Goal: Check status: Check status

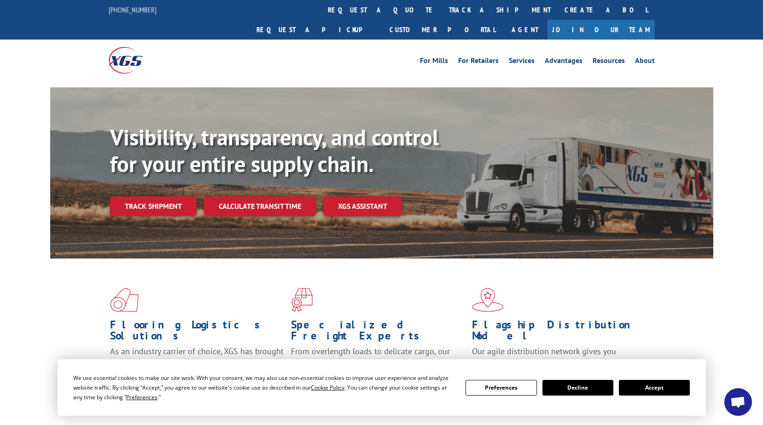
click at [666, 387] on button "Accept" at bounding box center [653, 388] width 71 height 16
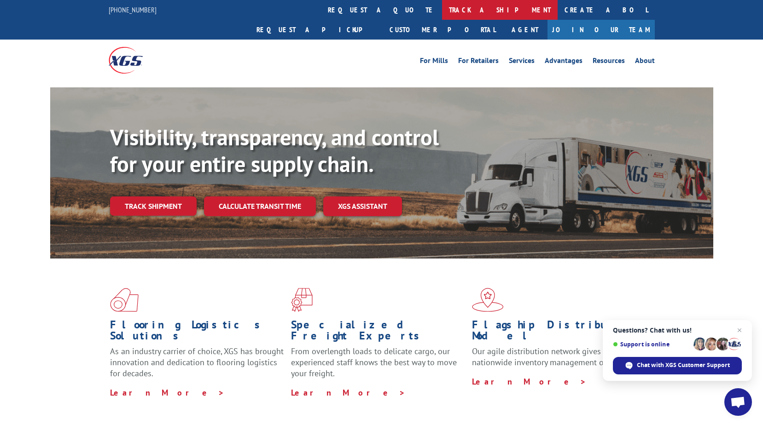
click at [442, 11] on link "track a shipment" at bounding box center [500, 10] width 116 height 20
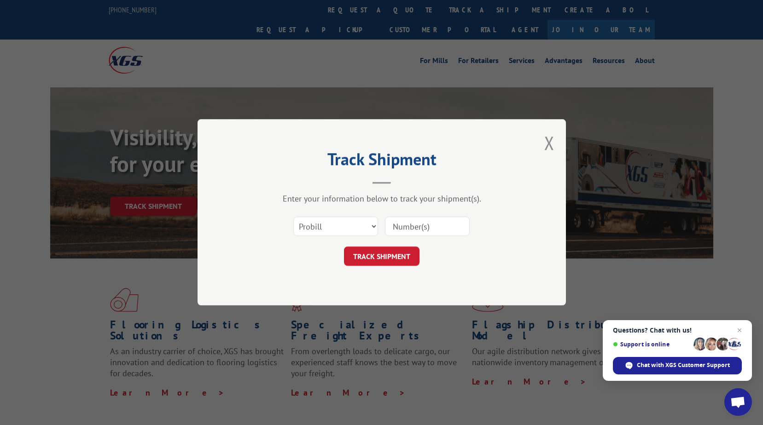
click at [442, 236] on input at bounding box center [427, 226] width 85 height 19
click at [415, 230] on input at bounding box center [427, 226] width 85 height 19
paste input "PU00070086"
type input "PU00070086"
click at [370, 222] on select "Select category... Probill BOL PO" at bounding box center [335, 226] width 85 height 19
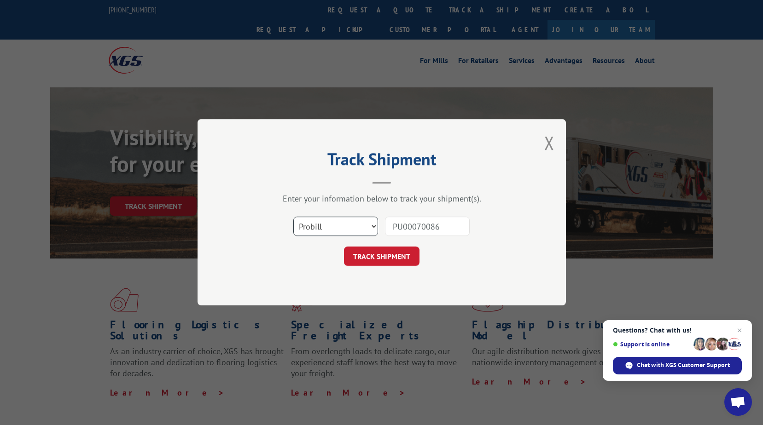
select select "po"
click at [293, 217] on select "Select category... Probill BOL PO" at bounding box center [335, 226] width 85 height 19
click at [394, 257] on button "TRACK SHIPMENT" at bounding box center [381, 256] width 75 height 19
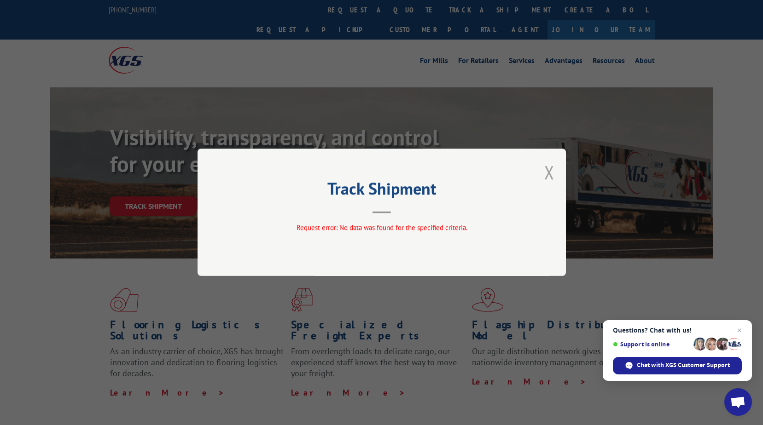
click at [550, 166] on button "Close modal" at bounding box center [549, 172] width 10 height 24
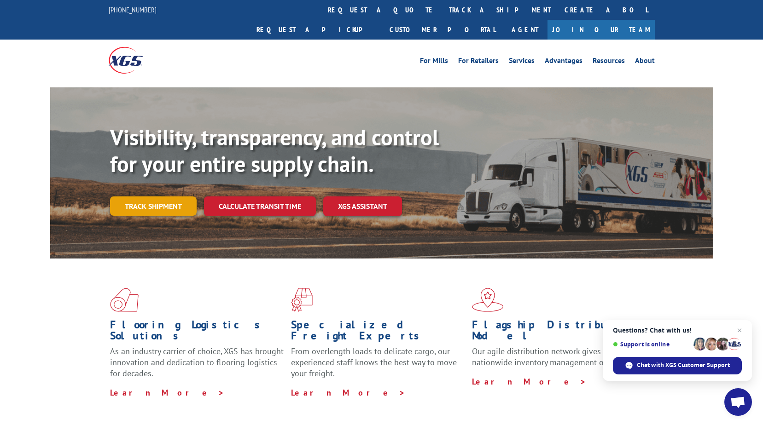
click at [160, 197] on link "Track shipment" at bounding box center [153, 206] width 87 height 19
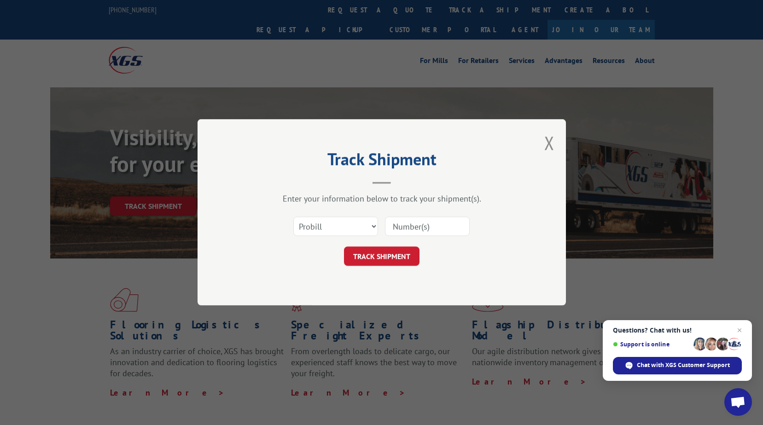
click at [444, 228] on input at bounding box center [427, 226] width 85 height 19
type input "PU00070086"
click at [419, 260] on div "TRACK SHIPMENT" at bounding box center [381, 256] width 276 height 19
click at [415, 260] on button "TRACK SHIPMENT" at bounding box center [381, 256] width 75 height 19
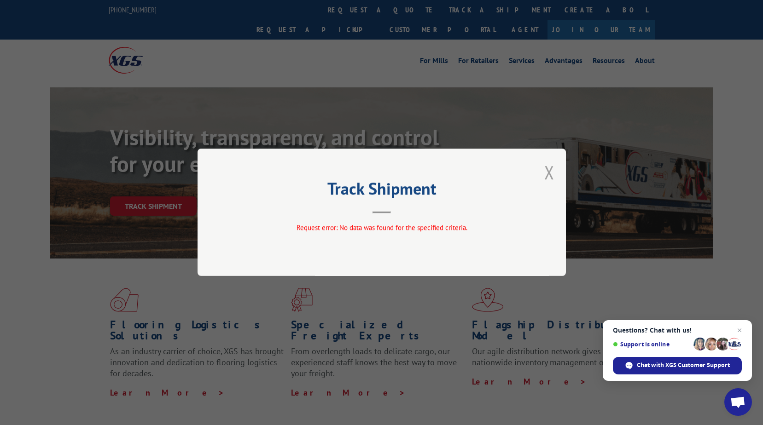
click at [549, 175] on button "Close modal" at bounding box center [549, 172] width 10 height 24
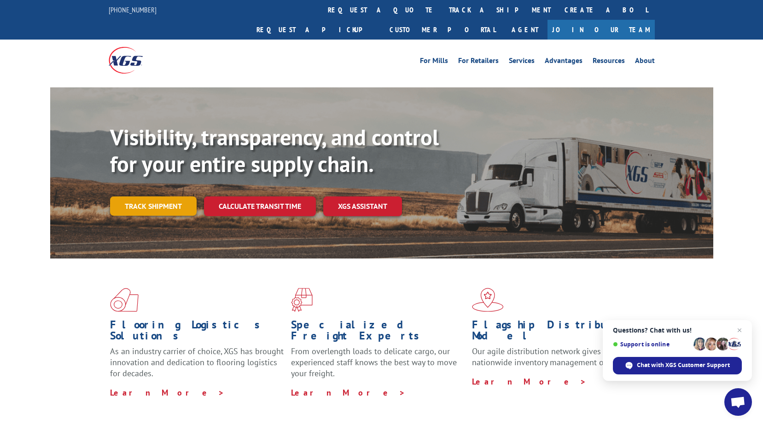
click at [175, 197] on link "Track shipment" at bounding box center [153, 206] width 87 height 19
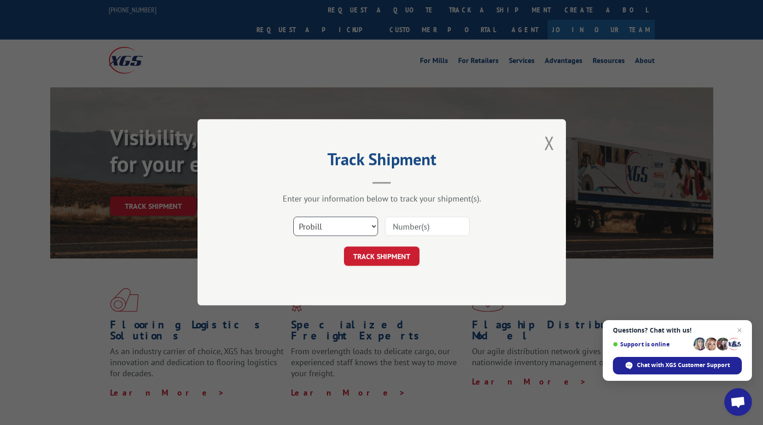
drag, startPoint x: 355, startPoint y: 231, endPoint x: 339, endPoint y: 237, distance: 17.5
click at [355, 230] on select "Select category... Probill BOL PO" at bounding box center [335, 226] width 85 height 19
select select "bol"
click at [293, 217] on select "Select category... Probill BOL PO" at bounding box center [335, 226] width 85 height 19
click at [384, 259] on button "TRACK SHIPMENT" at bounding box center [381, 256] width 75 height 19
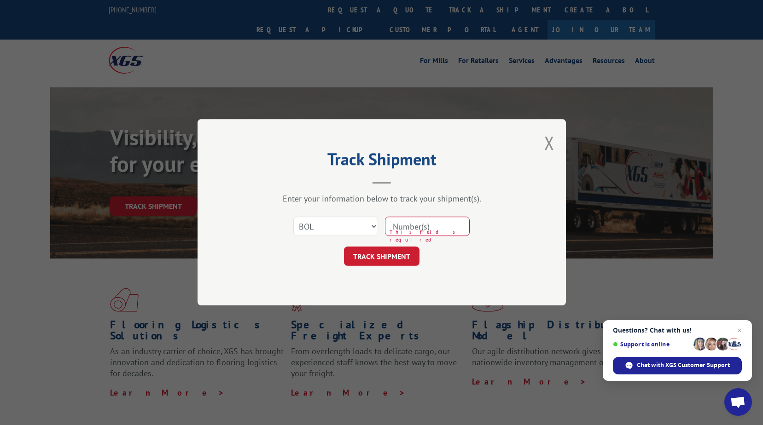
paste input "PU00070086"
type input "PU00070086"
click at [399, 256] on button "TRACK SHIPMENT" at bounding box center [381, 256] width 75 height 19
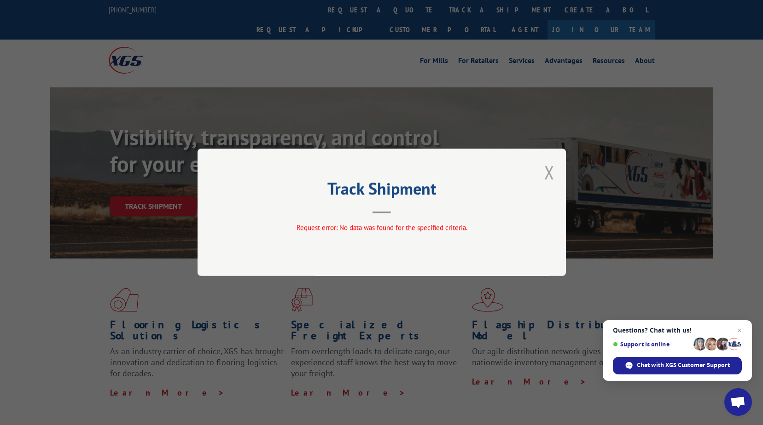
click at [546, 176] on button "Close modal" at bounding box center [549, 172] width 10 height 24
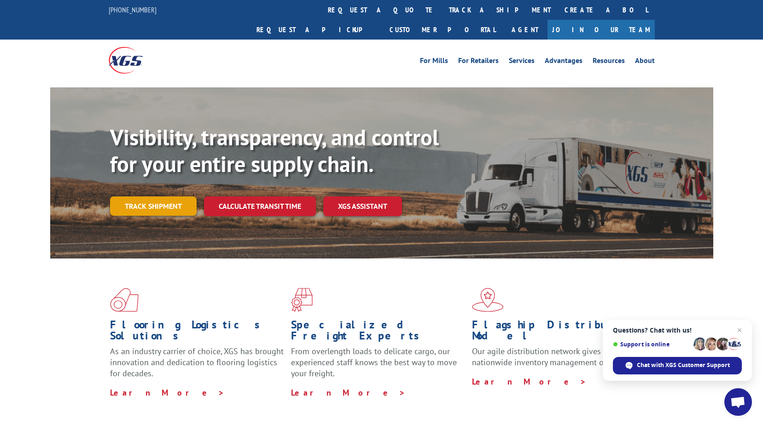
click at [140, 197] on link "Track shipment" at bounding box center [153, 206] width 87 height 19
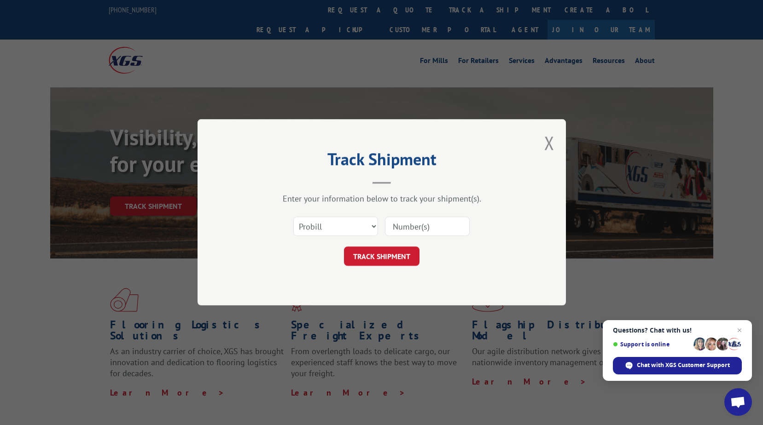
click at [403, 225] on input at bounding box center [427, 226] width 85 height 19
paste input "63109 2025508"
type input "63109 2025508"
click at [380, 257] on button "TRACK SHIPMENT" at bounding box center [381, 256] width 75 height 19
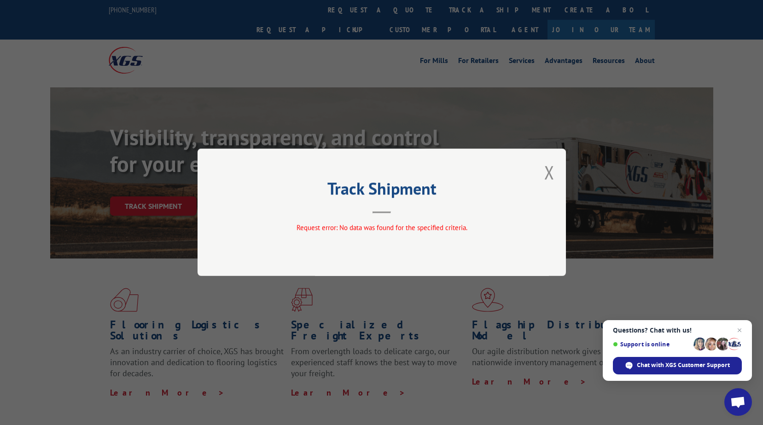
drag, startPoint x: 545, startPoint y: 176, endPoint x: 457, endPoint y: 197, distance: 90.9
click at [545, 176] on button "Close modal" at bounding box center [549, 172] width 10 height 24
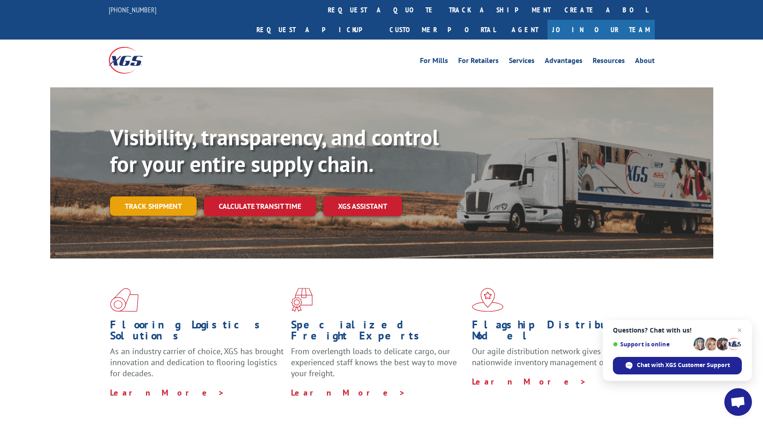
click at [144, 197] on link "Track shipment" at bounding box center [153, 206] width 87 height 19
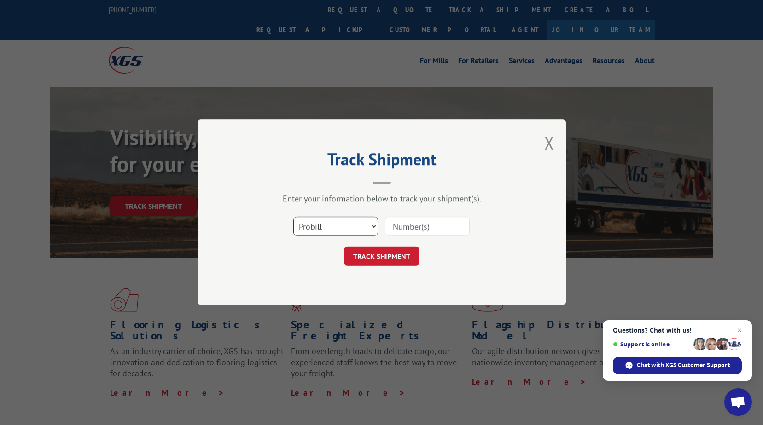
click at [335, 227] on select "Select category... Probill BOL PO" at bounding box center [335, 226] width 85 height 19
select select "bol"
click at [293, 217] on select "Select category... Probill BOL PO" at bounding box center [335, 226] width 85 height 19
click at [401, 224] on input at bounding box center [427, 226] width 85 height 19
paste input "63109 2025508"
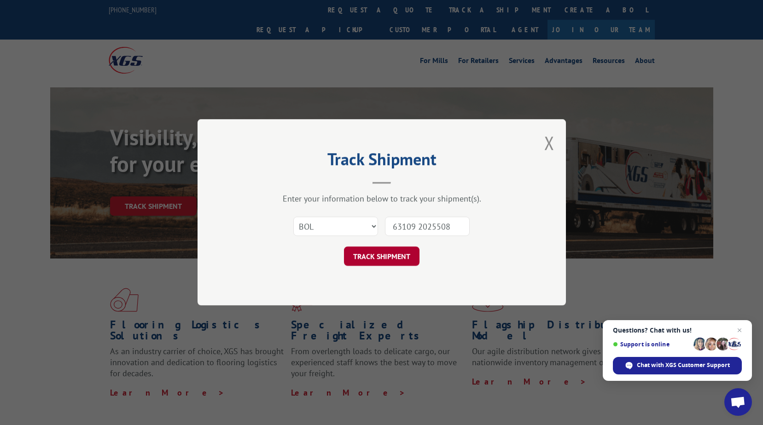
type input "63109 2025508"
click at [407, 260] on button "TRACK SHIPMENT" at bounding box center [381, 256] width 75 height 19
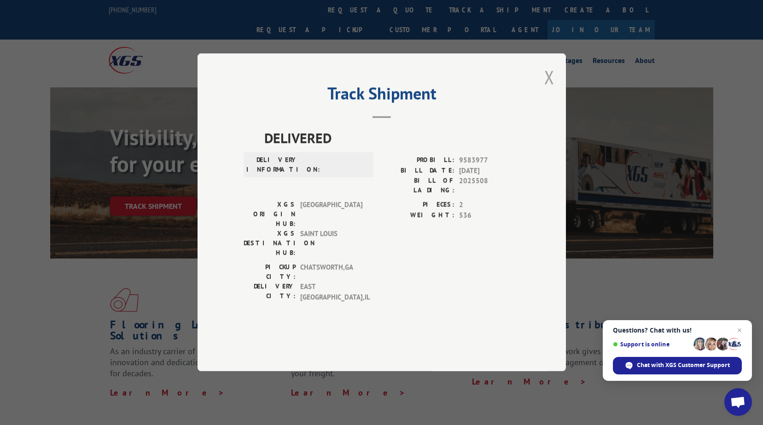
click at [550, 89] on button "Close modal" at bounding box center [549, 77] width 10 height 24
